Goal: Task Accomplishment & Management: Manage account settings

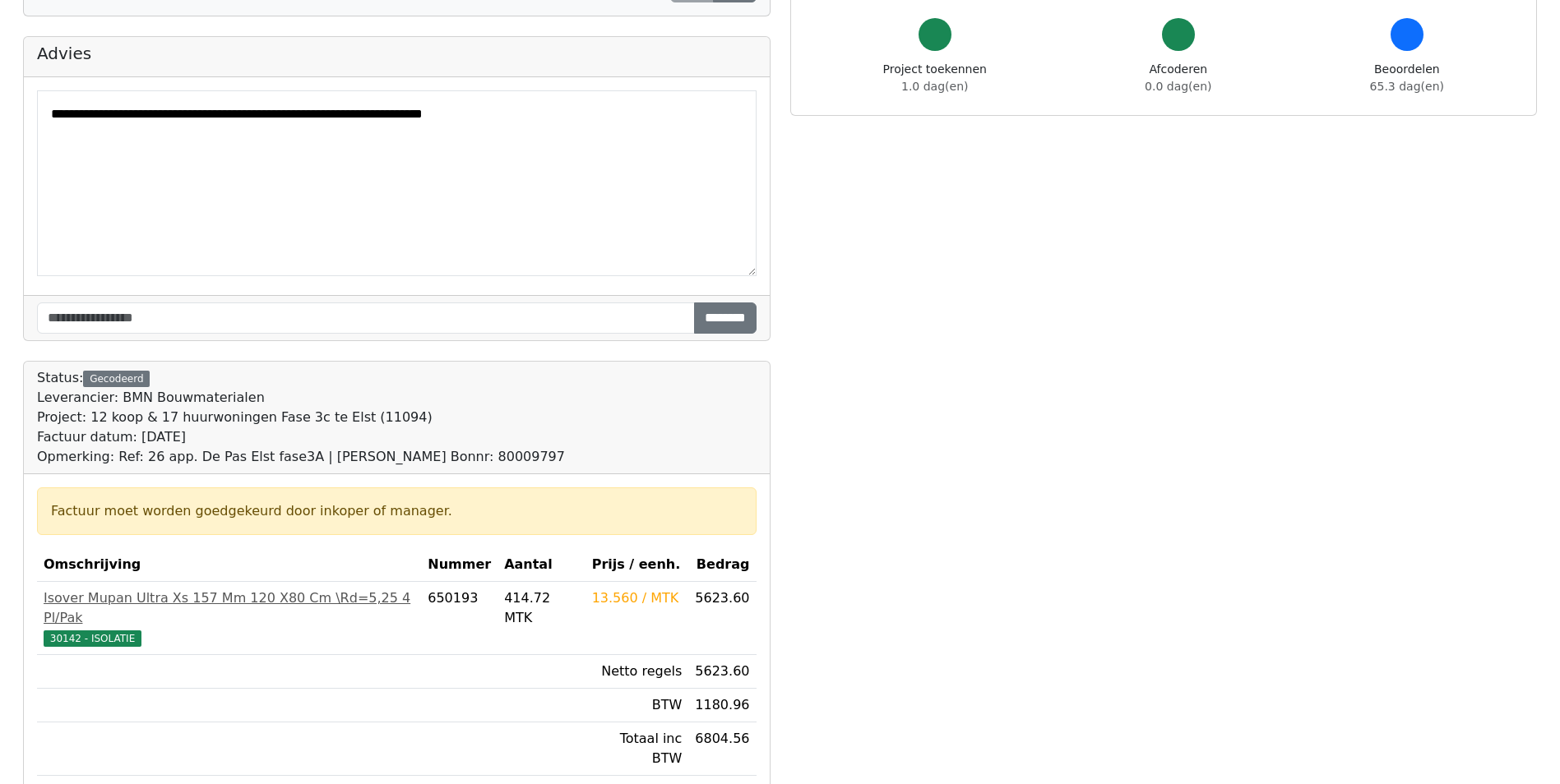
scroll to position [164, 0]
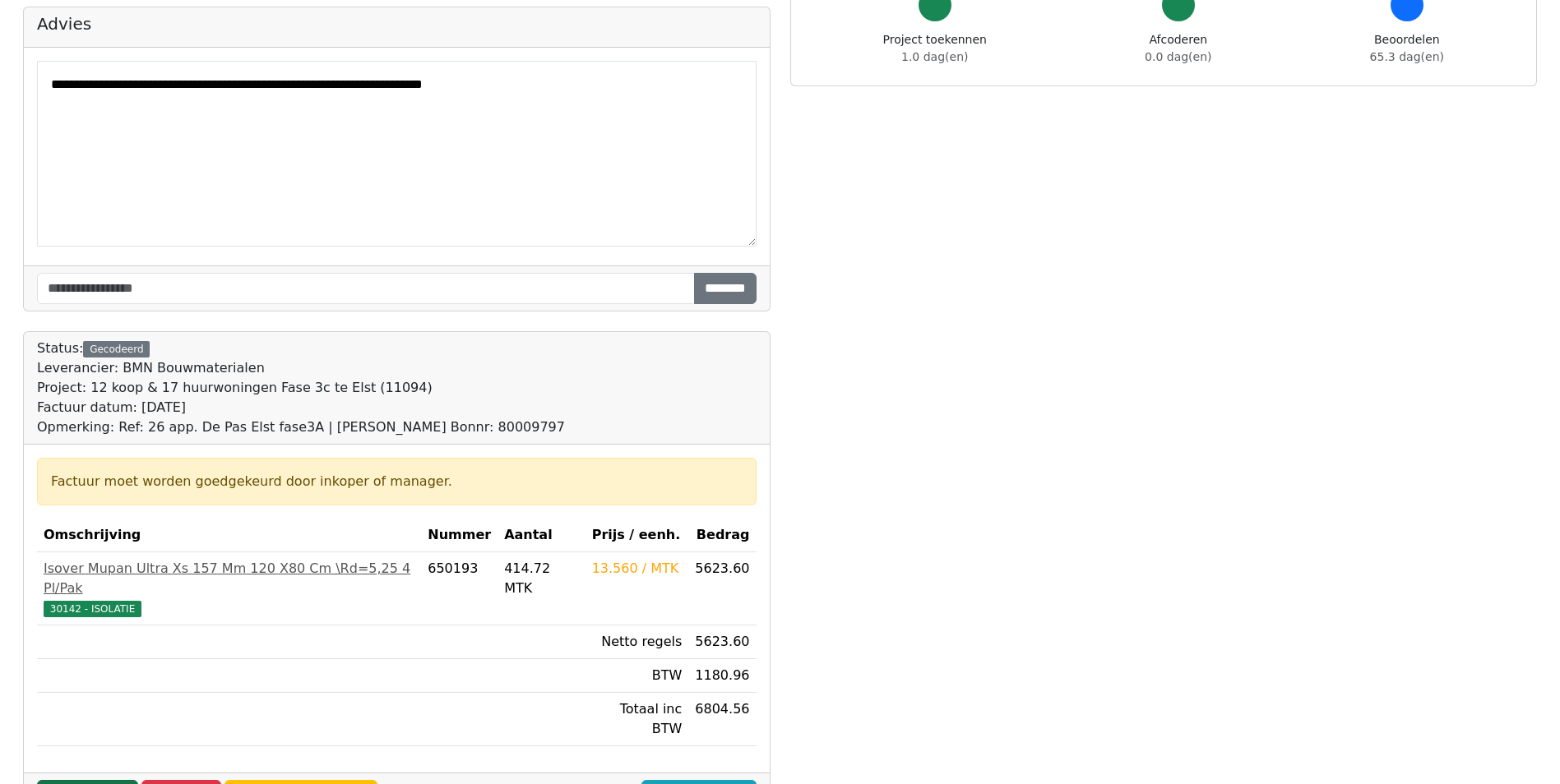
click at [73, 780] on link "Goedkeuren" at bounding box center [87, 795] width 101 height 32
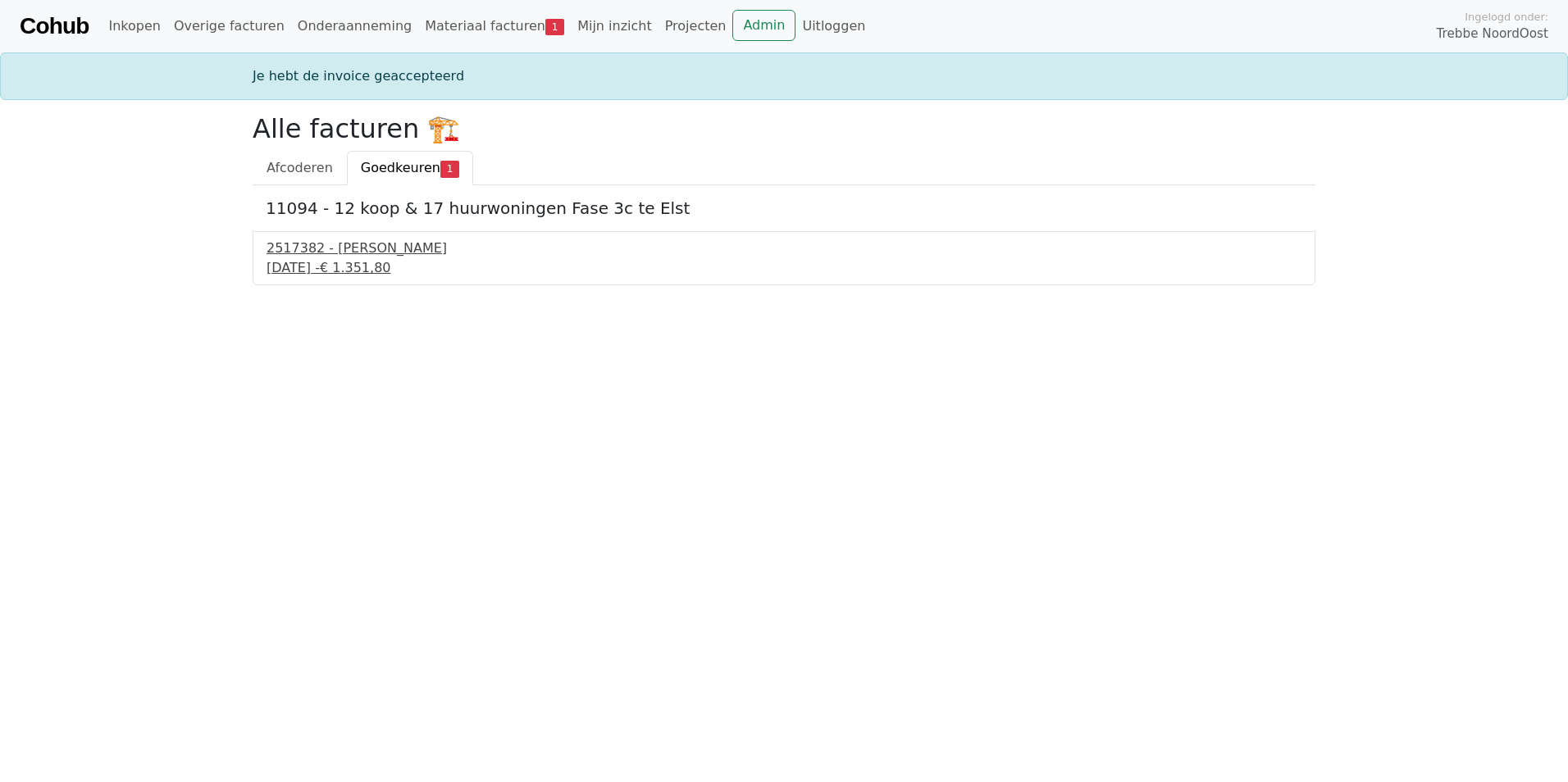
click at [342, 266] on div "30 juli 2025 - € 1.351,80" at bounding box center [783, 268] width 1035 height 20
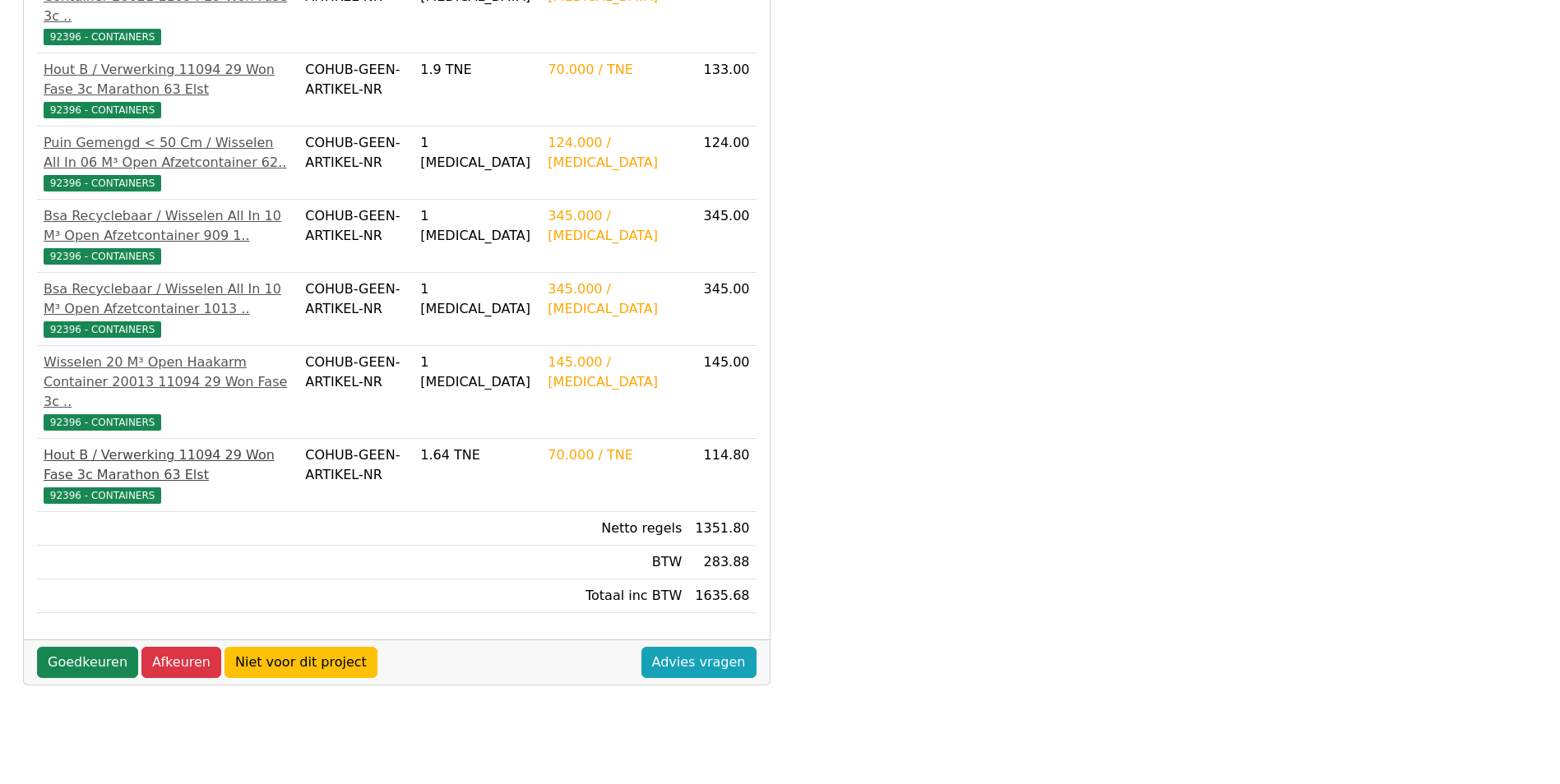
scroll to position [435, 0]
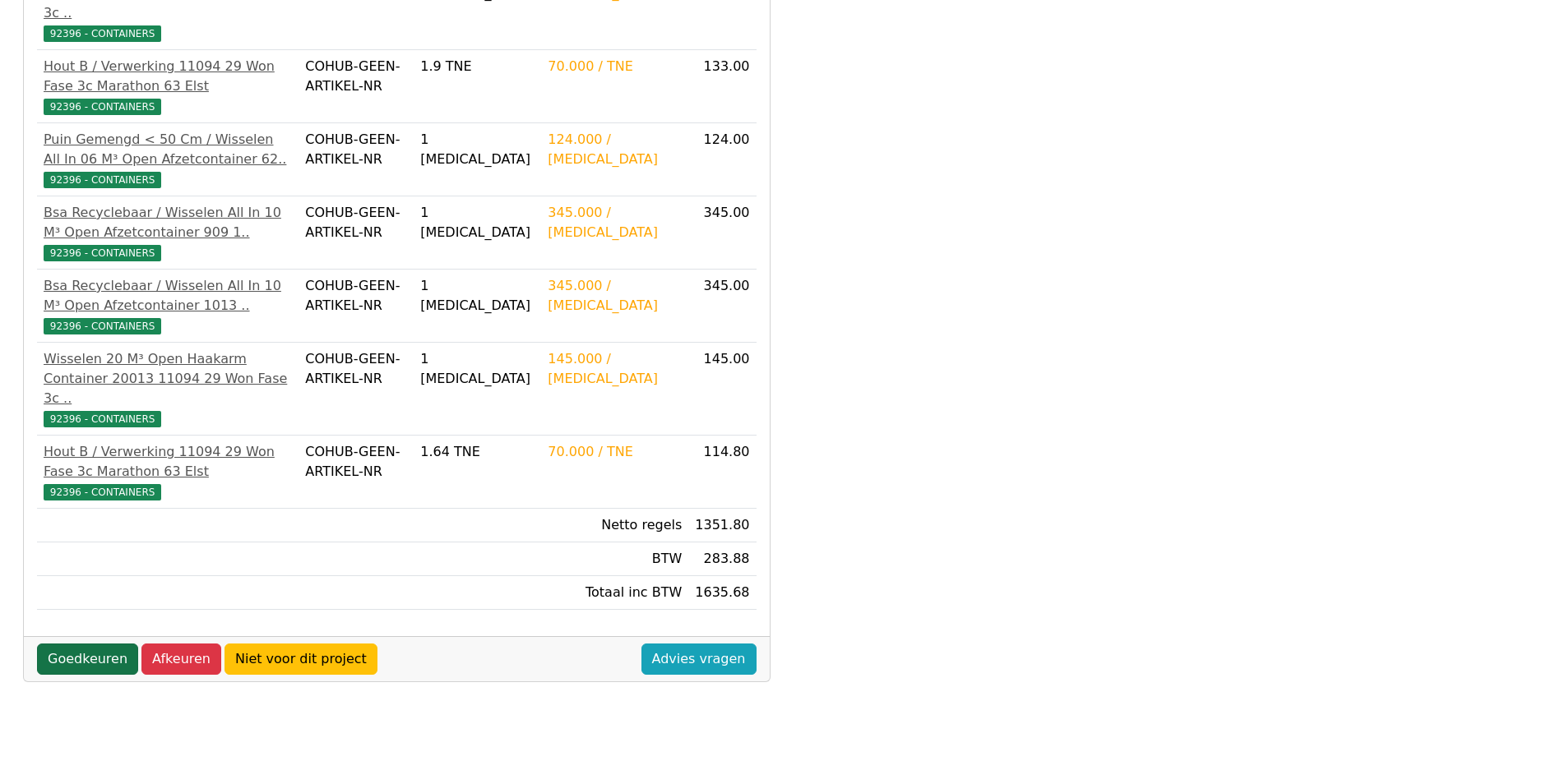
click at [91, 644] on link "Goedkeuren" at bounding box center [87, 659] width 101 height 32
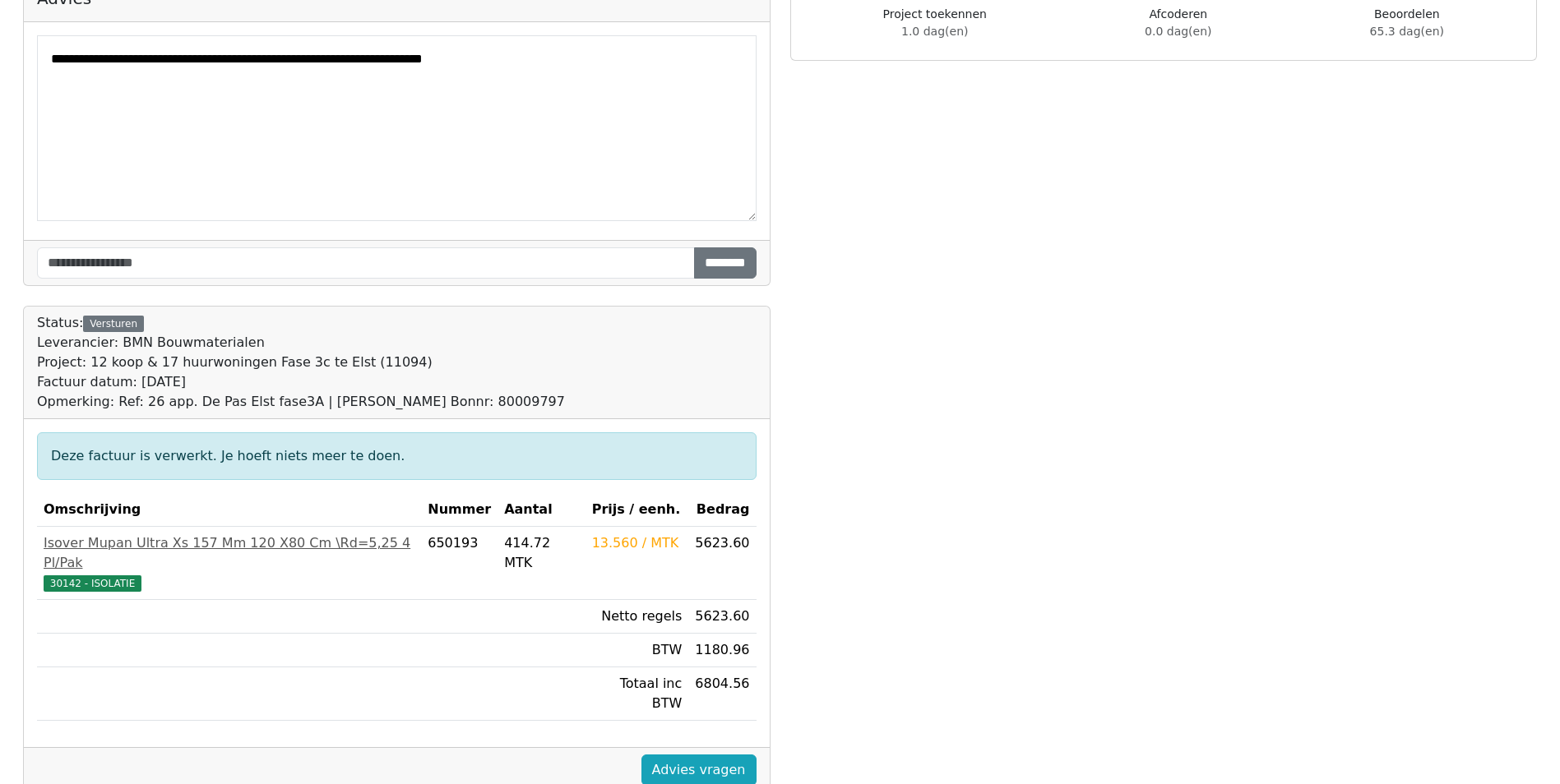
scroll to position [188, 0]
